Goal: Task Accomplishment & Management: Use online tool/utility

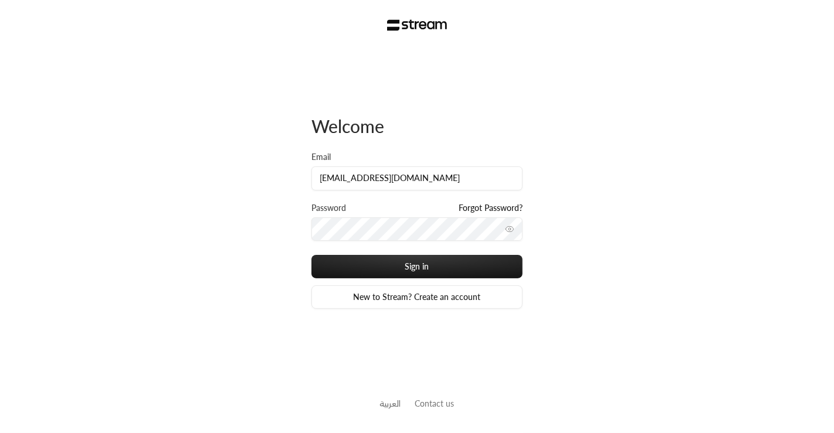
click at [311, 255] on button "Sign in" at bounding box center [416, 266] width 211 height 23
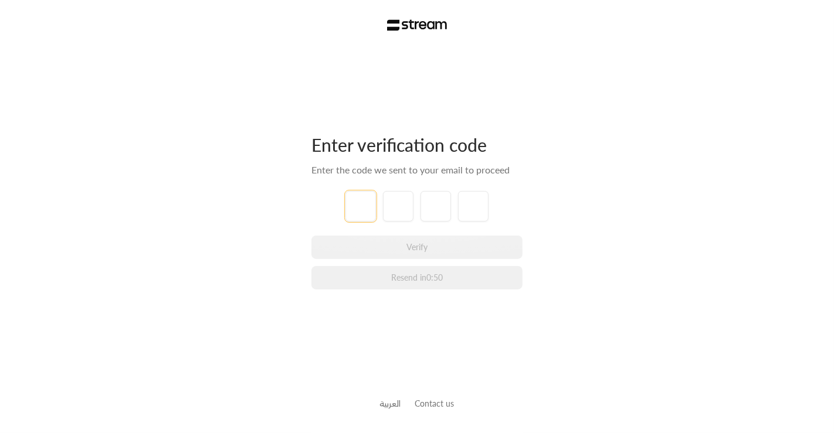
type input "7"
type input "9"
type input "3"
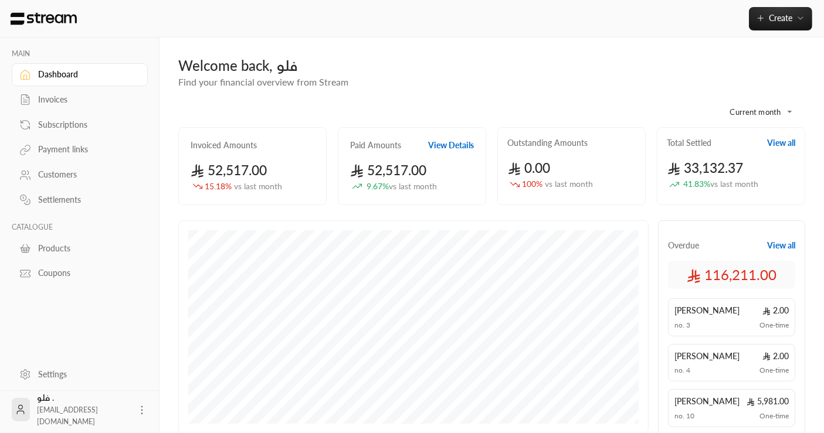
click at [63, 102] on div "Invoices" at bounding box center [85, 100] width 95 height 12
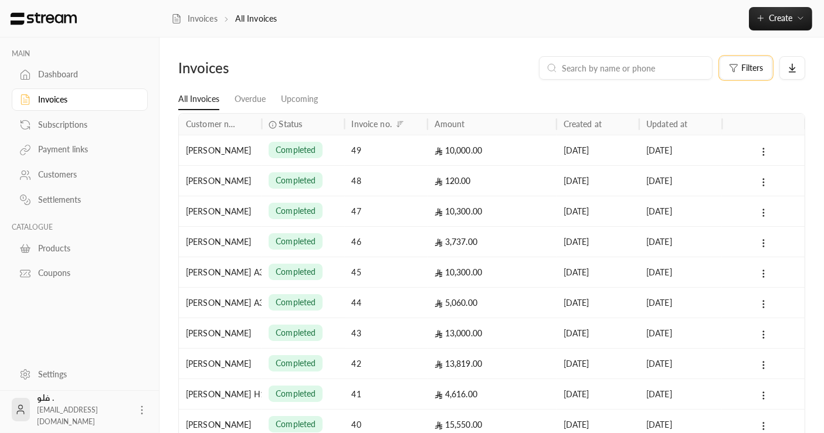
click at [732, 62] on button "Filters" at bounding box center [746, 67] width 53 height 23
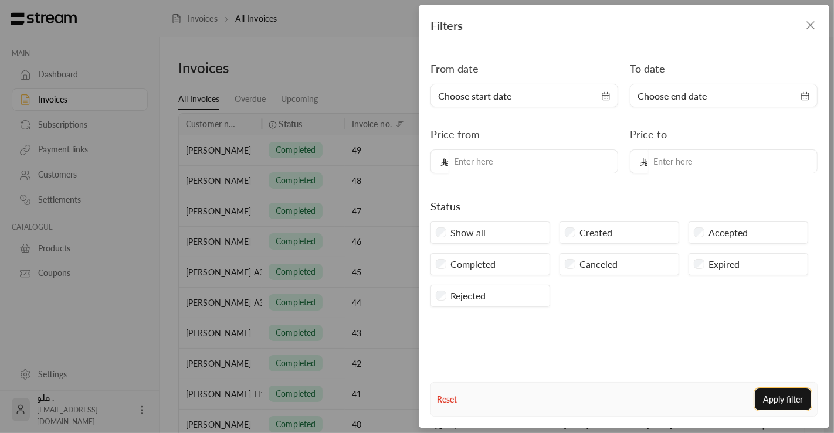
click at [785, 395] on button "Apply filter" at bounding box center [783, 400] width 56 height 22
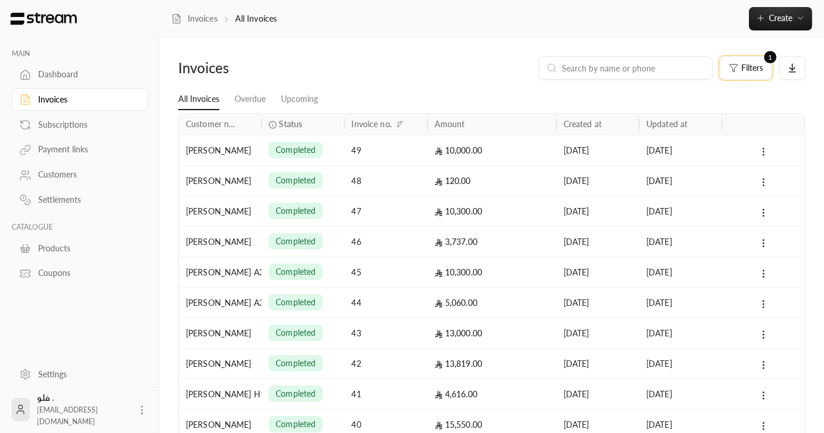
scroll to position [1, 0]
click at [792, 68] on icon at bounding box center [792, 68] width 5 height 3
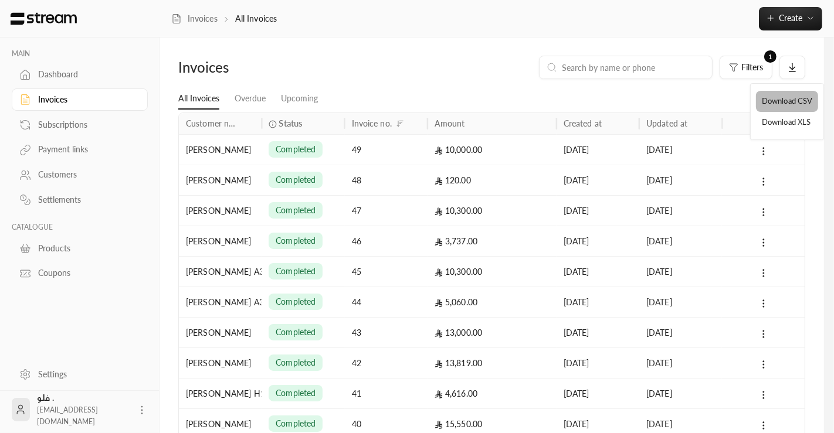
click at [789, 104] on li "Download CSV" at bounding box center [787, 101] width 62 height 21
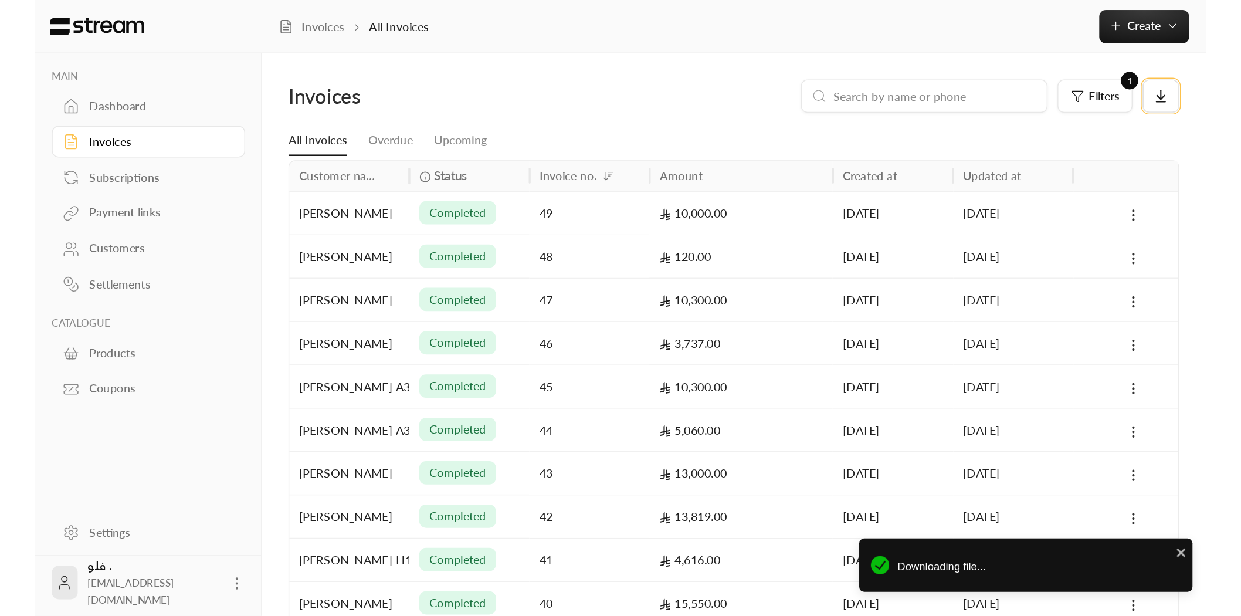
scroll to position [0, 0]
